Goal: Register for event/course: Sign up to attend an event or enroll in a course

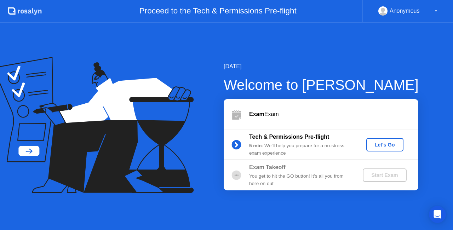
click at [376, 147] on div "Let's Go" at bounding box center [385, 145] width 32 height 6
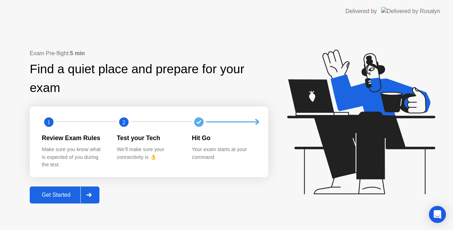
click at [62, 198] on div "Get Started" at bounding box center [56, 195] width 48 height 6
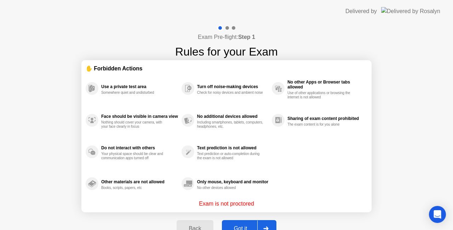
click at [246, 224] on button "Got it" at bounding box center [249, 228] width 55 height 17
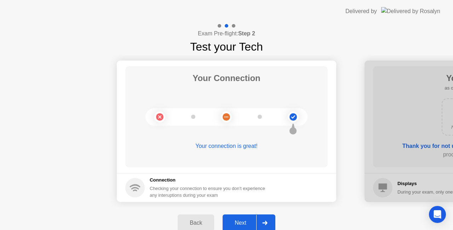
click at [246, 224] on div "Next" at bounding box center [241, 223] width 32 height 6
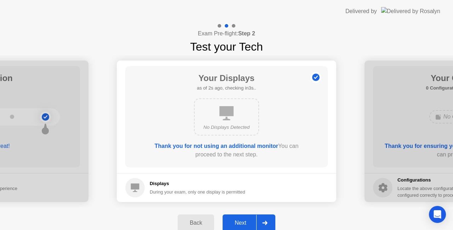
click at [246, 223] on div "Next" at bounding box center [241, 223] width 32 height 6
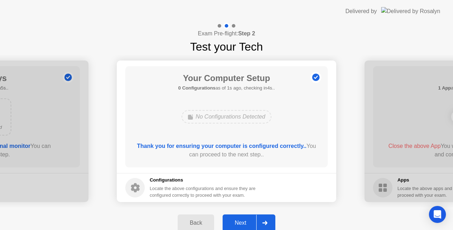
click at [248, 225] on div "Next" at bounding box center [241, 223] width 32 height 6
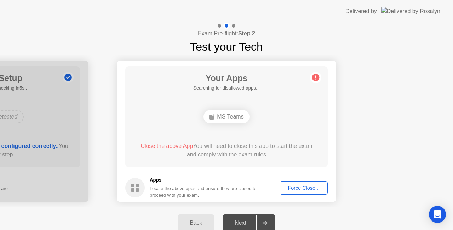
click at [288, 190] on div "Force Close..." at bounding box center [303, 188] width 43 height 6
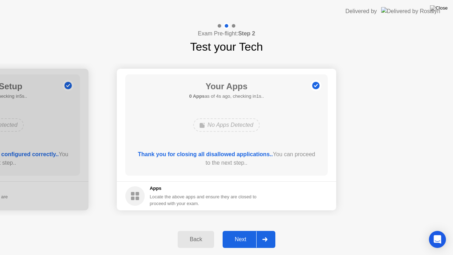
click at [242, 230] on div "Next" at bounding box center [241, 239] width 32 height 6
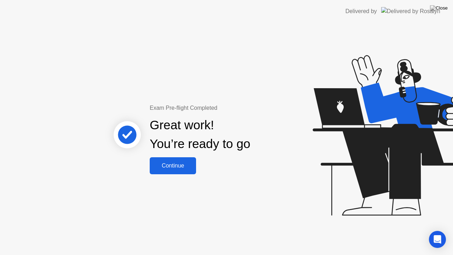
click at [188, 165] on div "Continue" at bounding box center [173, 165] width 42 height 6
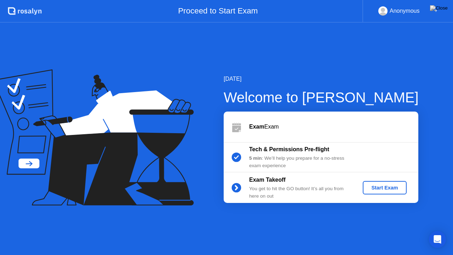
click at [374, 186] on div "Start Exam" at bounding box center [385, 188] width 38 height 6
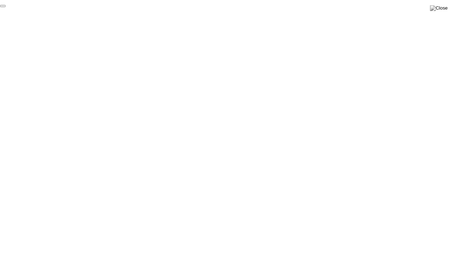
click at [6, 7] on button "End Proctoring Session" at bounding box center [3, 6] width 6 height 2
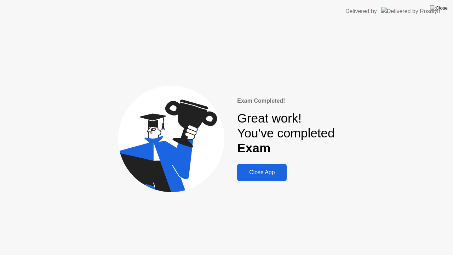
click at [258, 175] on div "Close App" at bounding box center [261, 172] width 45 height 6
